Goal: Task Accomplishment & Management: Manage account settings

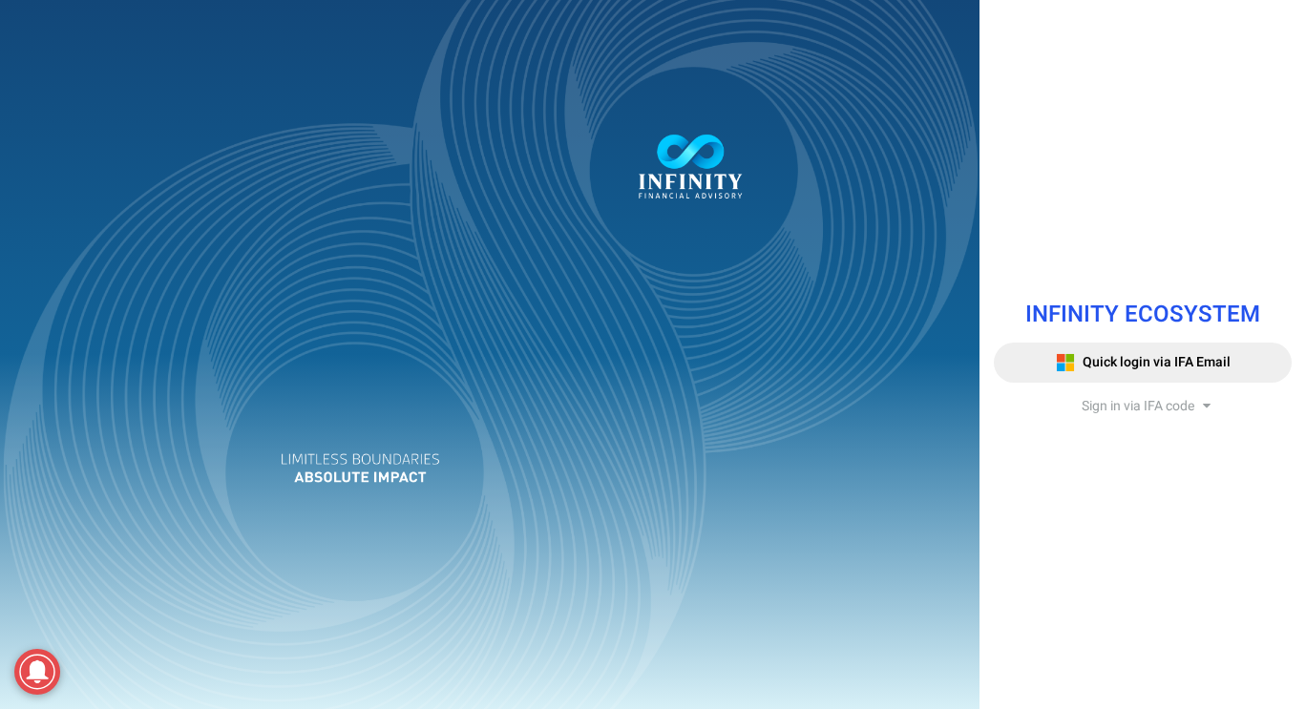
click at [1122, 405] on span "Sign in via IFA code" at bounding box center [1138, 406] width 113 height 20
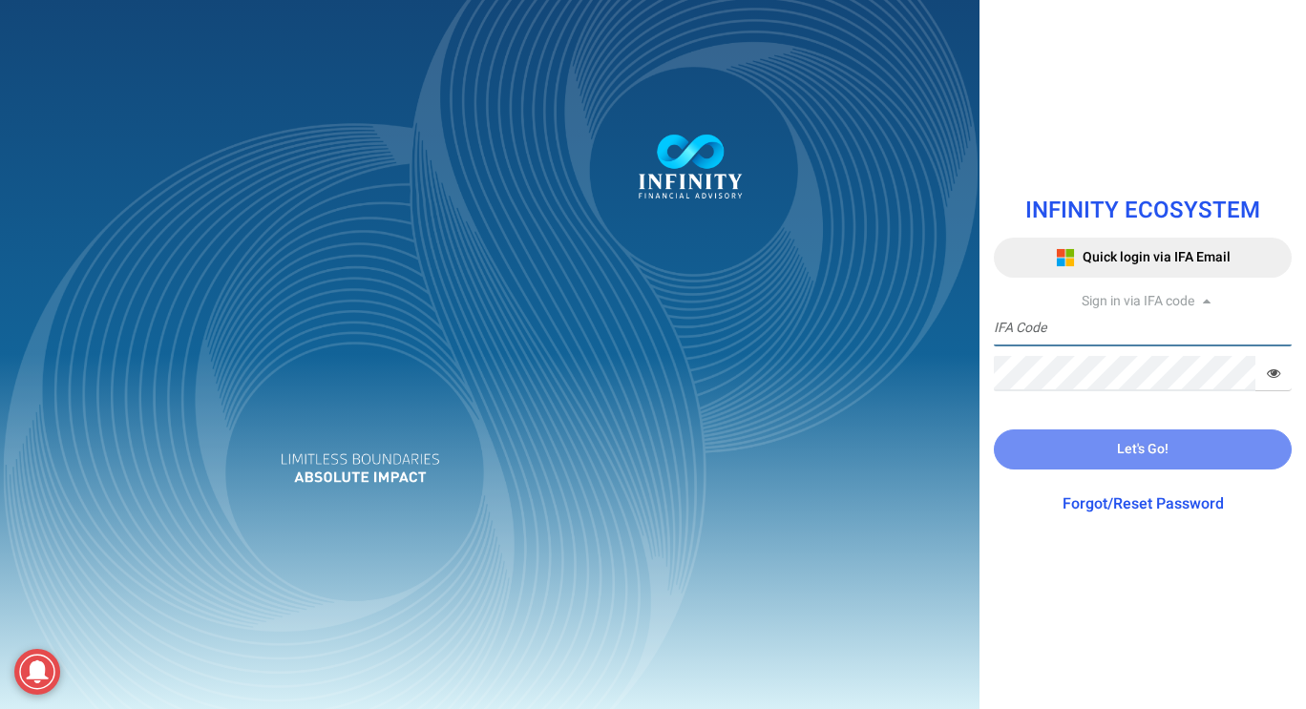
click at [1123, 333] on input "text" at bounding box center [1143, 328] width 298 height 35
type input "IFA0166"
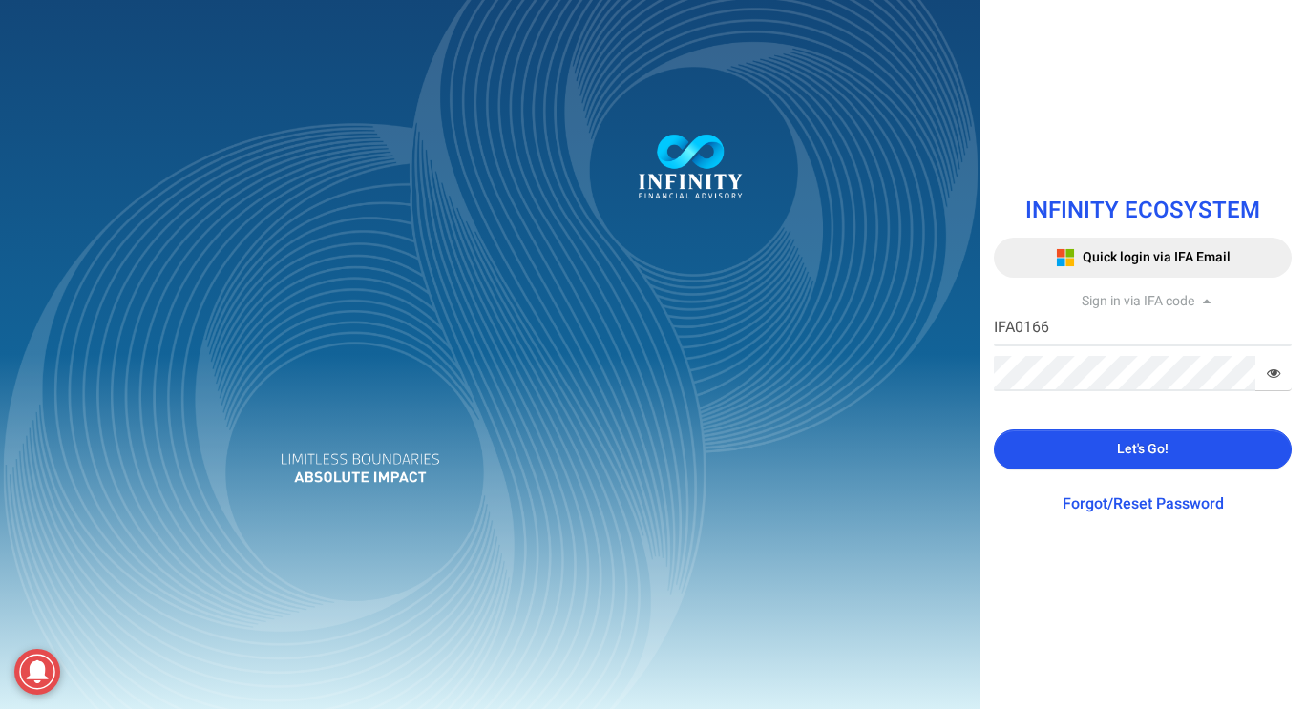
click at [1100, 455] on button "Let's Go!" at bounding box center [1143, 450] width 298 height 40
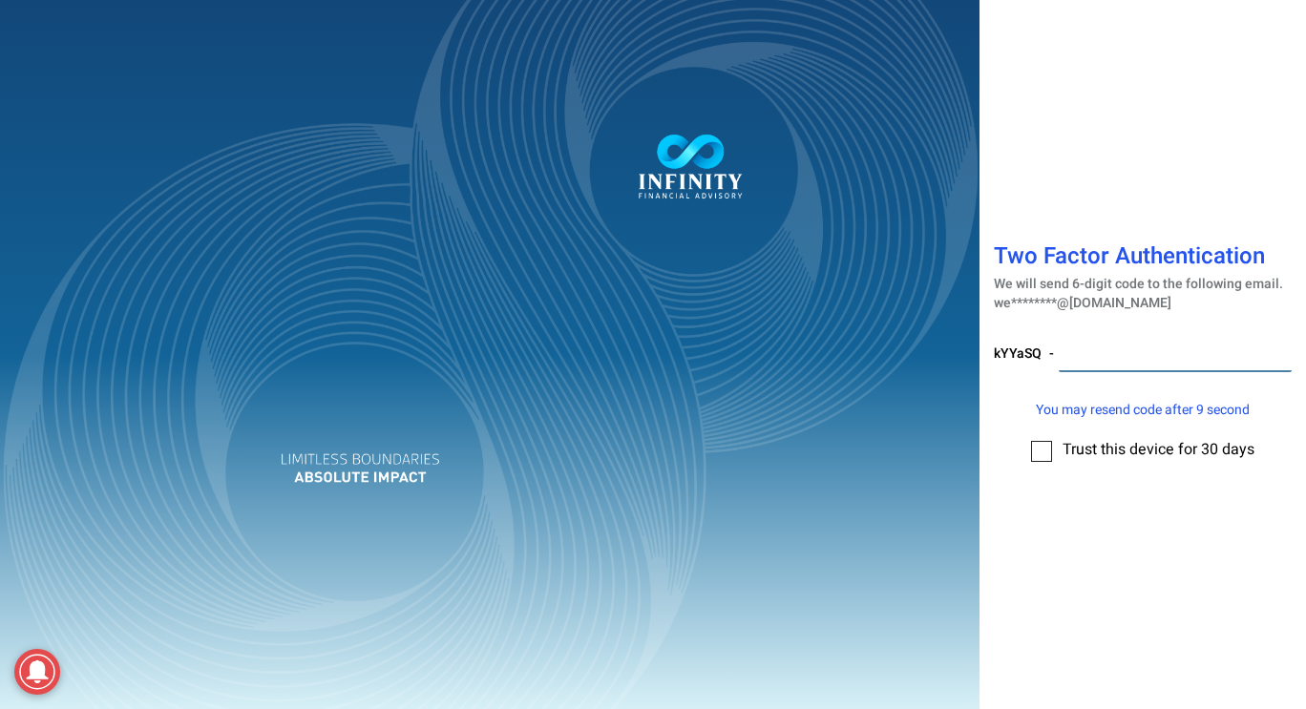
click at [1091, 359] on input "number" at bounding box center [1175, 354] width 233 height 35
click at [1084, 351] on input "30350" at bounding box center [1175, 354] width 233 height 35
type input "303350"
